Goal: Task Accomplishment & Management: Manage account settings

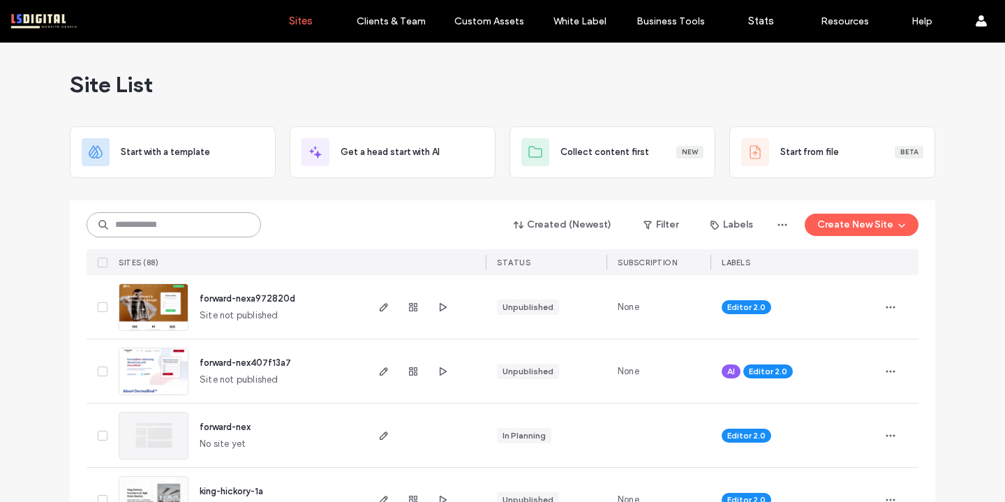
click at [232, 216] on input at bounding box center [174, 224] width 174 height 25
click at [232, 223] on input at bounding box center [174, 224] width 174 height 25
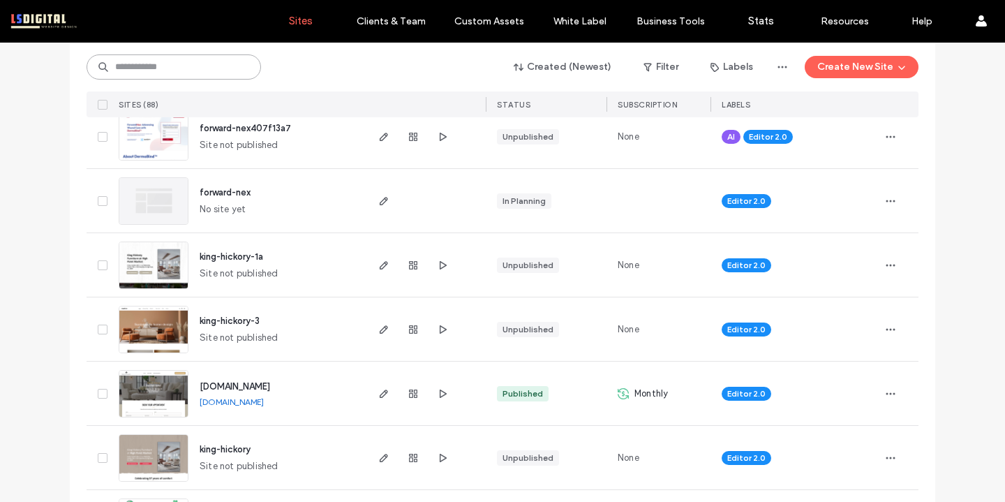
scroll to position [291, 0]
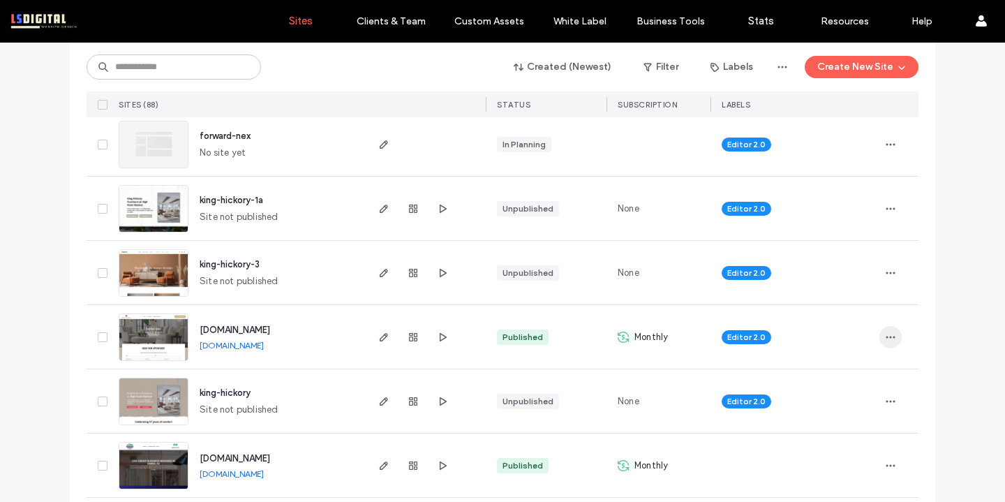
click at [879, 341] on span "button" at bounding box center [890, 337] width 22 height 22
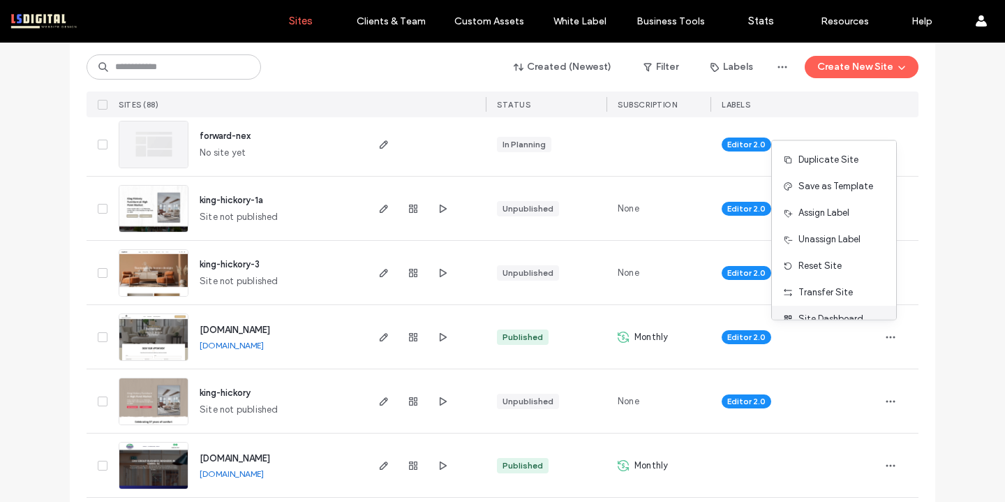
click at [836, 314] on span "Site Dashboard" at bounding box center [830, 319] width 65 height 14
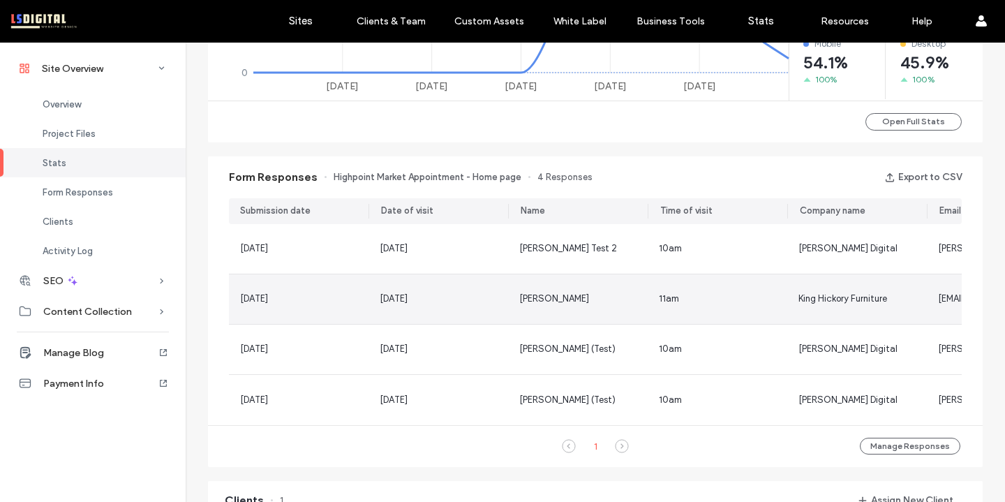
scroll to position [780, 0]
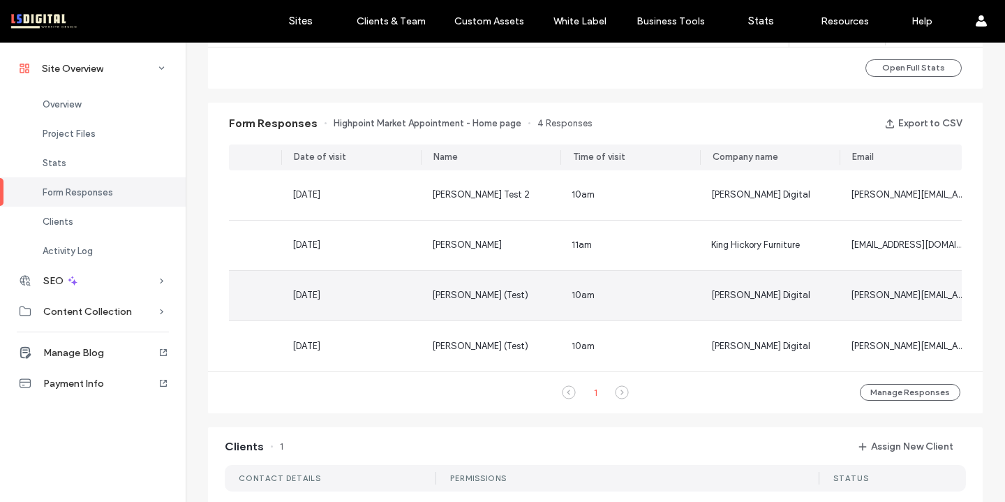
scroll to position [0, 105]
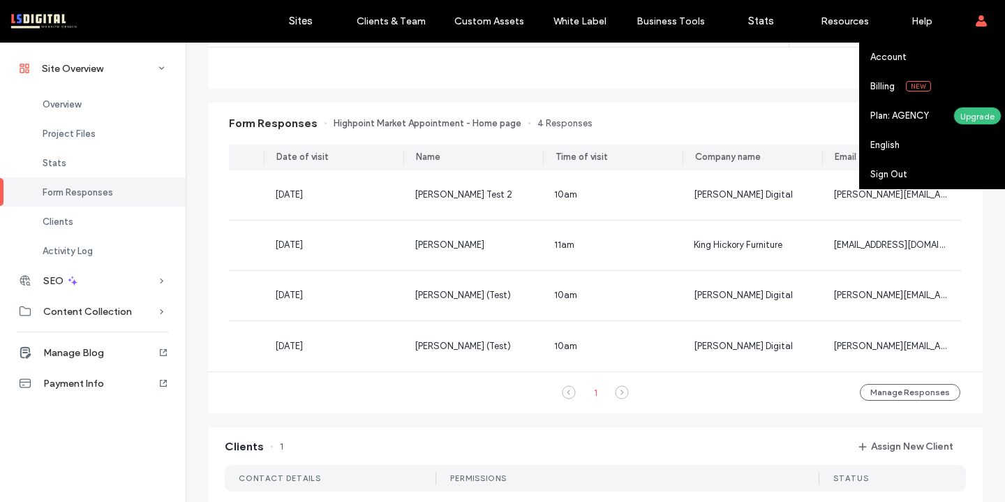
click at [972, 18] on div "Account Billing New Plan: AGENCY Upgrade English Español (España) Português Fra…" at bounding box center [980, 21] width 49 height 42
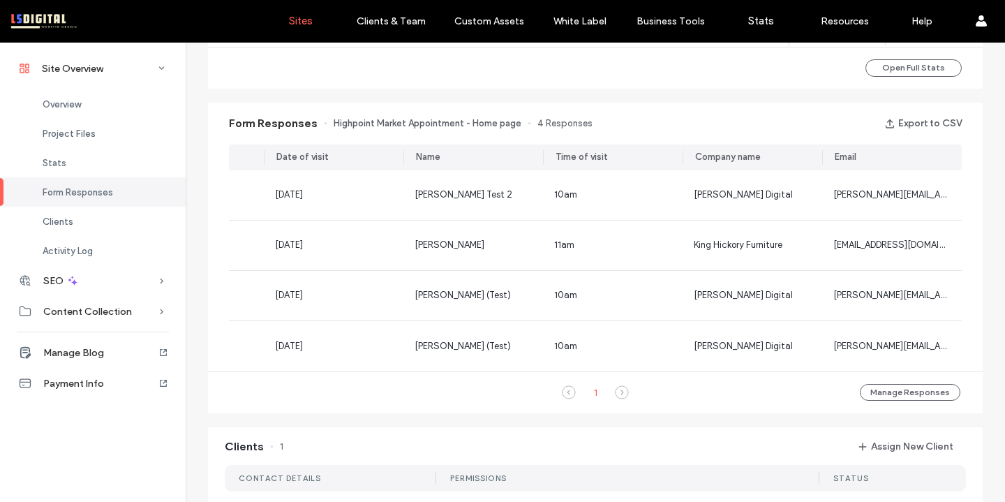
click at [306, 23] on label "Sites" at bounding box center [301, 21] width 24 height 13
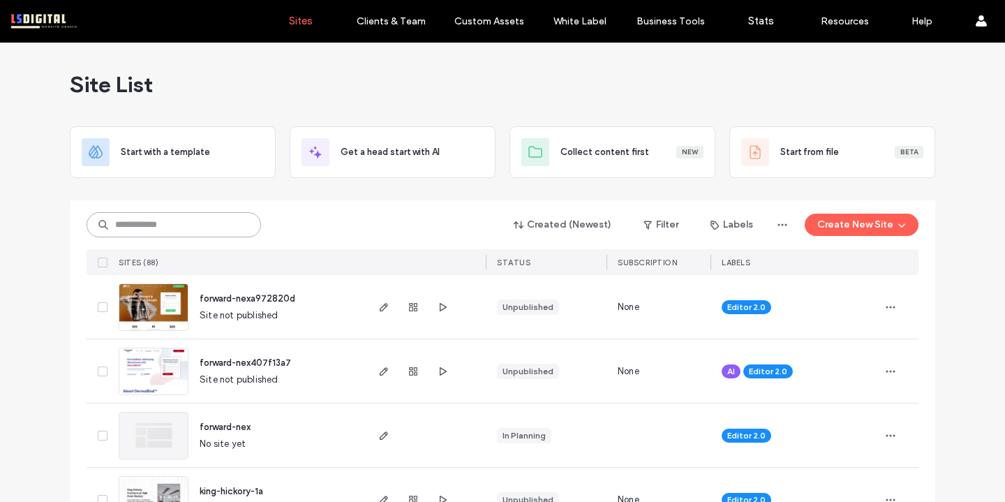
click at [213, 228] on input at bounding box center [174, 224] width 174 height 25
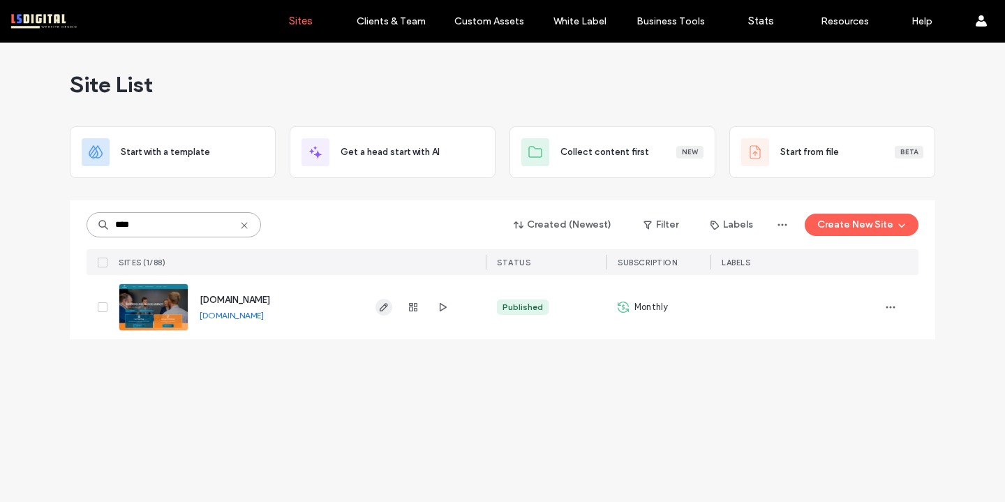
type input "****"
click at [379, 313] on span "button" at bounding box center [383, 307] width 17 height 17
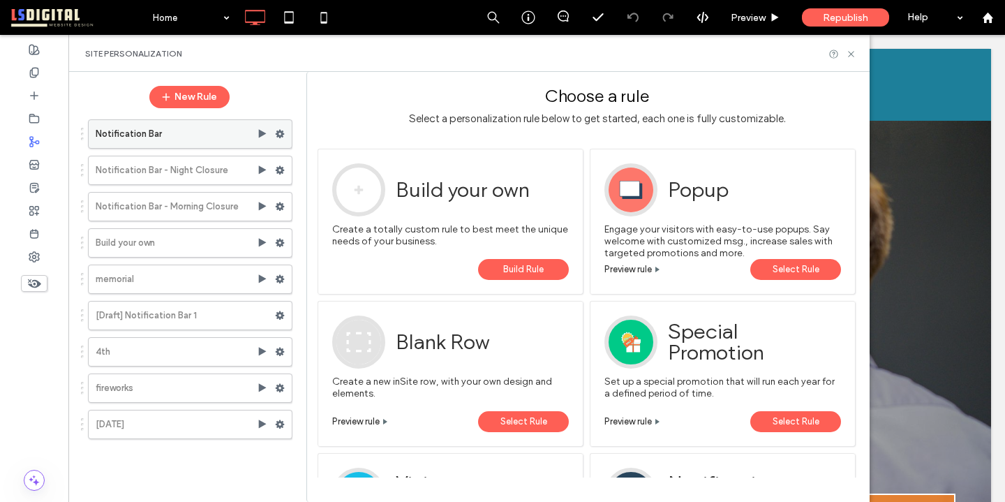
click at [280, 133] on icon at bounding box center [280, 134] width 10 height 10
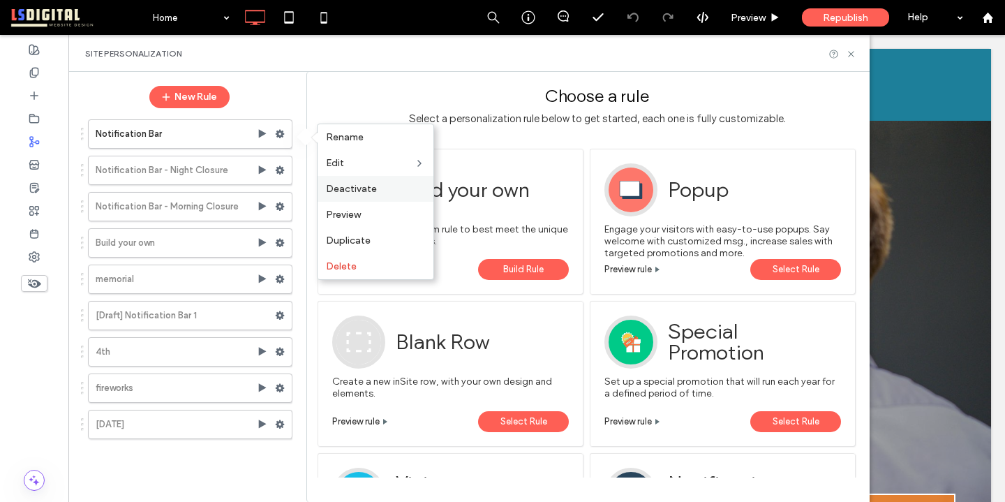
click at [350, 184] on span "Deactivate" at bounding box center [351, 189] width 51 height 12
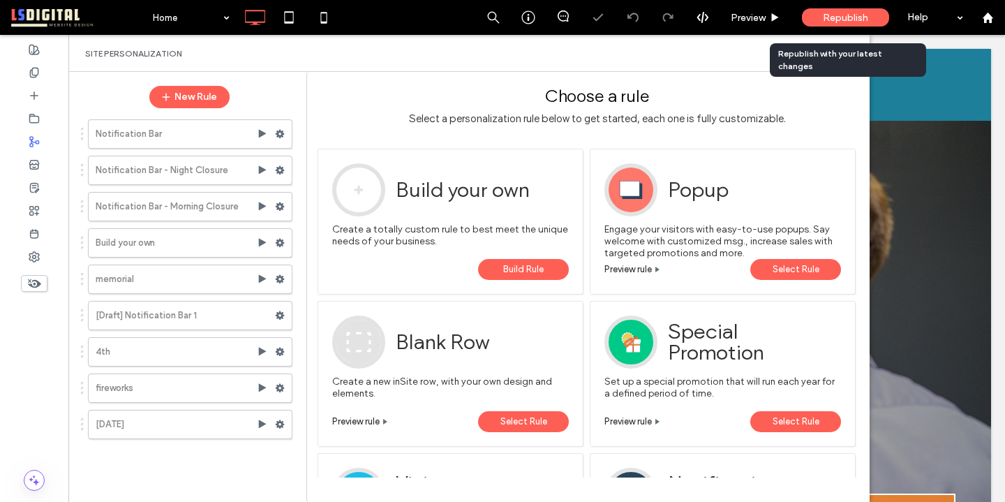
click at [822, 10] on div "Republish" at bounding box center [845, 17] width 87 height 18
